Goal: Task Accomplishment & Management: Use online tool/utility

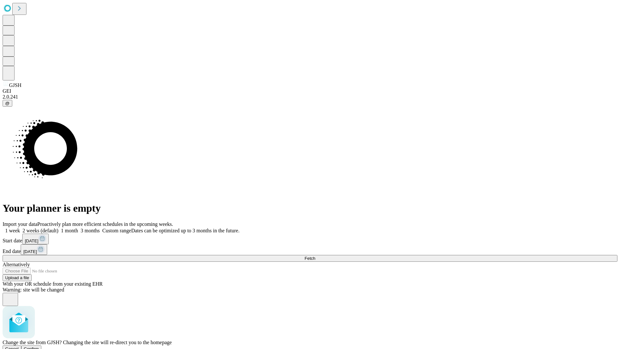
click at [39, 346] on span "Confirm" at bounding box center [31, 348] width 15 height 5
click at [78, 228] on label "1 month" at bounding box center [68, 230] width 20 height 5
click at [315, 256] on span "Fetch" at bounding box center [309, 258] width 11 height 5
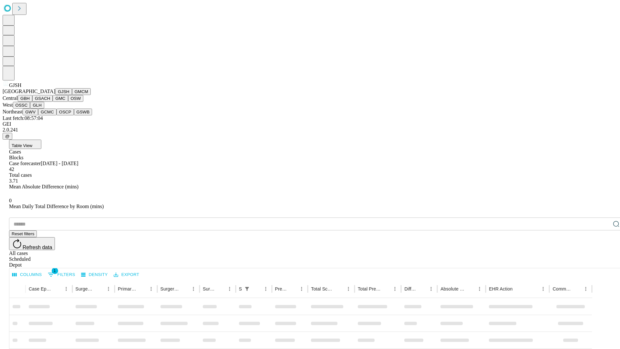
click at [72, 95] on button "GMCM" at bounding box center [81, 91] width 19 height 7
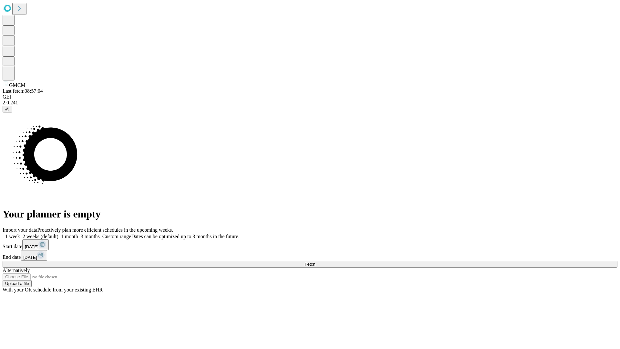
click at [315, 261] on span "Fetch" at bounding box center [309, 263] width 11 height 5
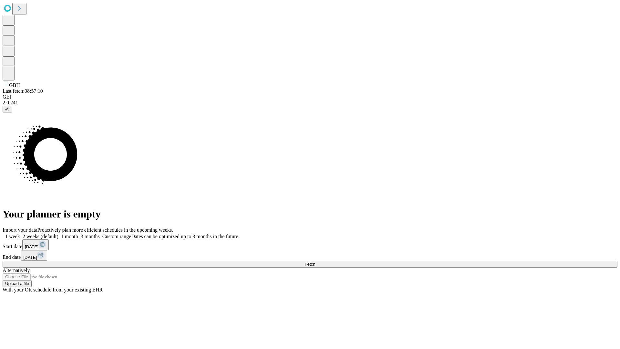
click at [78, 233] on label "1 month" at bounding box center [68, 235] width 20 height 5
click at [315, 261] on span "Fetch" at bounding box center [309, 263] width 11 height 5
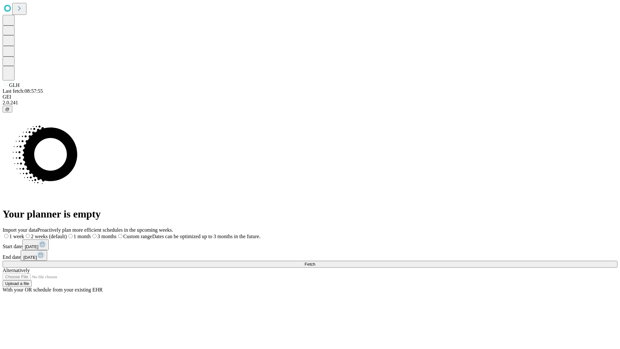
click at [315, 261] on span "Fetch" at bounding box center [309, 263] width 11 height 5
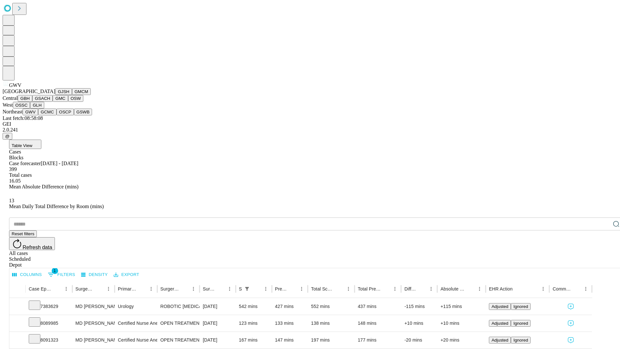
click at [50, 115] on button "GCMC" at bounding box center [47, 111] width 18 height 7
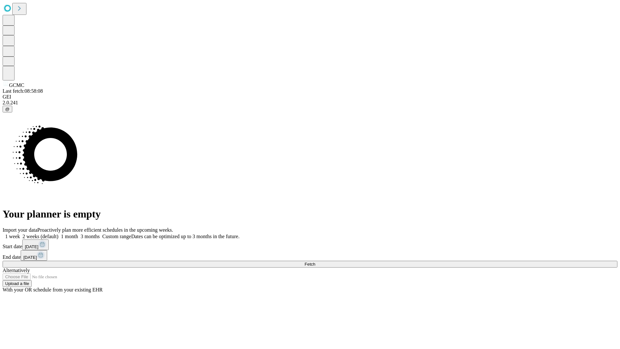
click at [78, 233] on label "1 month" at bounding box center [68, 235] width 20 height 5
click at [315, 261] on span "Fetch" at bounding box center [309, 263] width 11 height 5
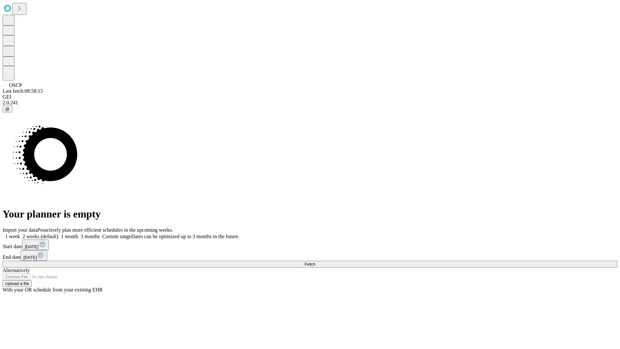
click at [315, 261] on span "Fetch" at bounding box center [309, 263] width 11 height 5
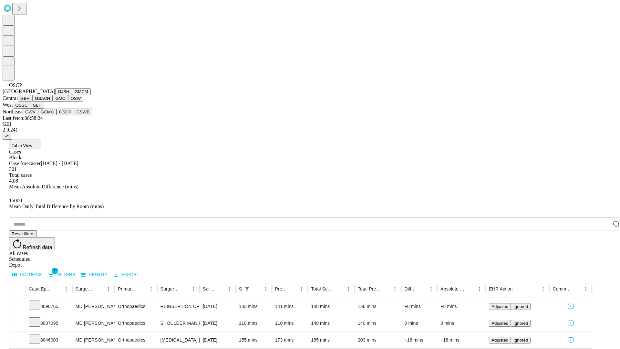
click at [74, 115] on button "GSWB" at bounding box center [83, 111] width 18 height 7
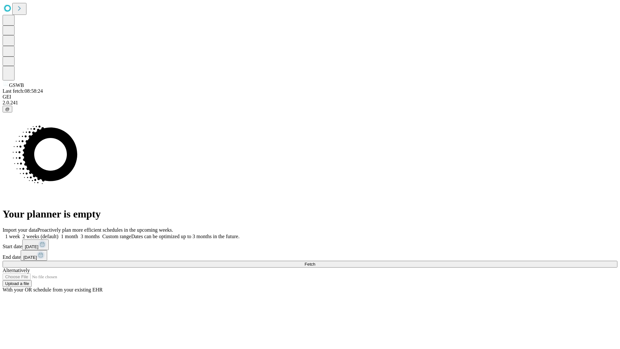
click at [315, 261] on span "Fetch" at bounding box center [309, 263] width 11 height 5
